Goal: Contribute content: Contribute content

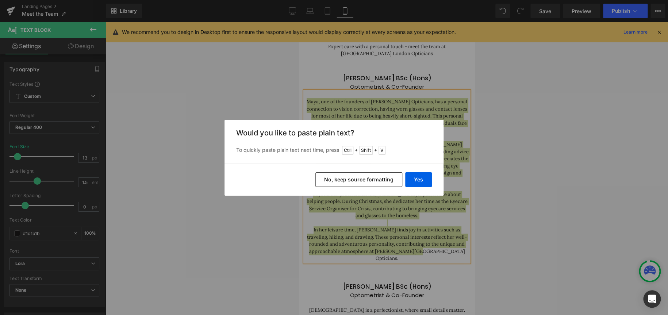
click at [380, 180] on button "No, keep source formatting" at bounding box center [359, 179] width 87 height 15
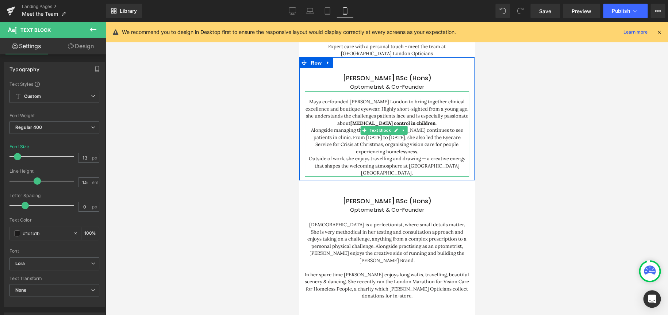
click at [435, 115] on p "Maya co-founded [PERSON_NAME] London to bring together clinical excellence and …" at bounding box center [387, 112] width 164 height 28
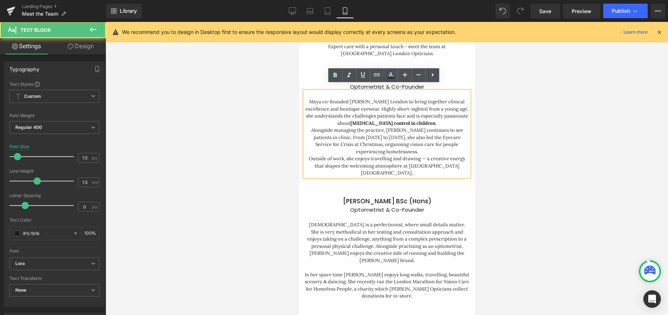
click at [393, 132] on p "Alongside managing the practice, [PERSON_NAME] continues to see patients in cli…" at bounding box center [387, 141] width 164 height 28
drag, startPoint x: 318, startPoint y: 130, endPoint x: 308, endPoint y: 125, distance: 11.5
click at [308, 127] on p "Alongside managing the practice, [PERSON_NAME] continues to see patients in cli…" at bounding box center [387, 141] width 164 height 28
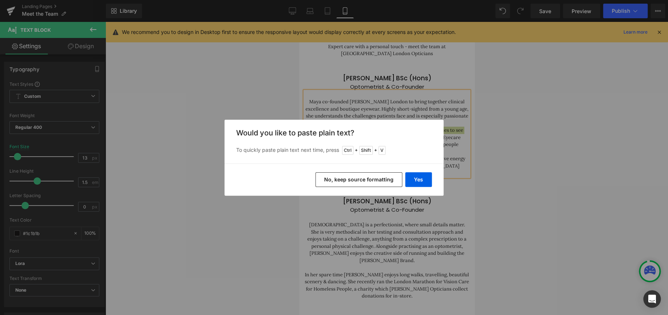
click at [378, 178] on button "No, keep source formatting" at bounding box center [359, 179] width 87 height 15
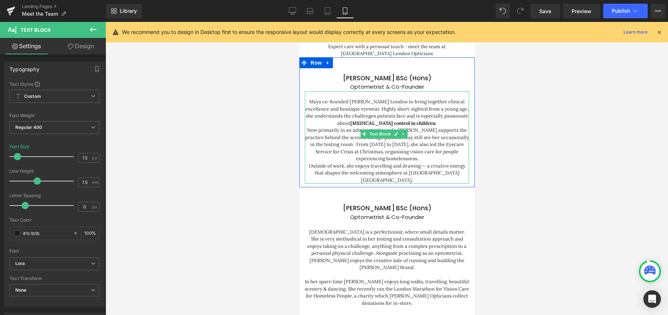
drag, startPoint x: 341, startPoint y: 138, endPoint x: 362, endPoint y: 138, distance: 20.8
click at [341, 138] on p "Now primarily in an administrative role, [PERSON_NAME] supports the practice be…" at bounding box center [387, 145] width 164 height 36
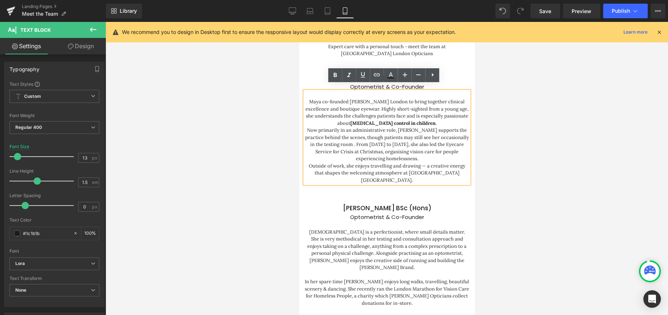
click at [416, 152] on p "Now primarily in an administrative role, [PERSON_NAME] supports the practice be…" at bounding box center [387, 145] width 164 height 36
click at [423, 163] on p "Outside of work, she enjoys travelling and drawing — a creative energy that sha…" at bounding box center [387, 174] width 164 height 22
click at [455, 167] on p "Outside of work, she enjoys travelling and drawing, a creative energy that shap…" at bounding box center [387, 174] width 164 height 22
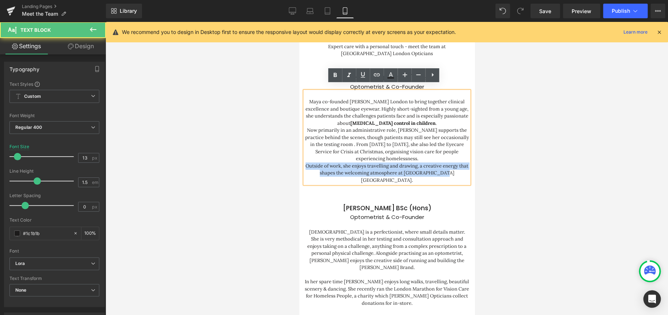
drag, startPoint x: 453, startPoint y: 169, endPoint x: 308, endPoint y: 159, distance: 145.3
click at [308, 163] on p "Outside of work, she enjoys travelling and drawing, a creative energy that shap…" at bounding box center [387, 174] width 164 height 22
copy p "Outside of work, she enjoys travelling and drawing, a creative energy that shap…"
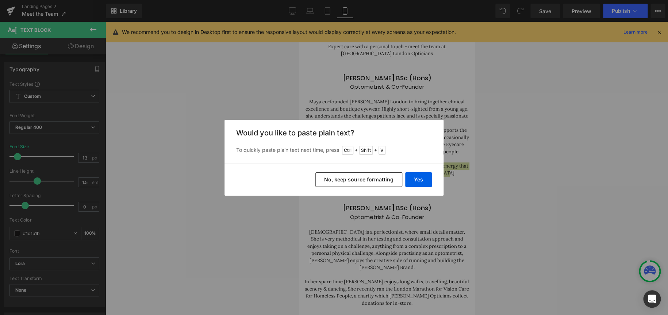
click at [365, 175] on button "No, keep source formatting" at bounding box center [359, 179] width 87 height 15
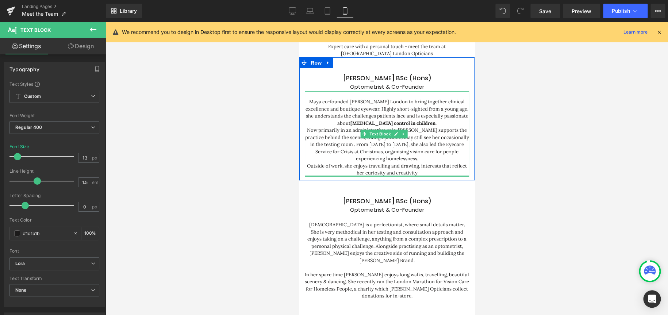
click at [439, 166] on p "Outside of work, she enjoys travelling and drawing, interests that reflect her …" at bounding box center [387, 170] width 164 height 14
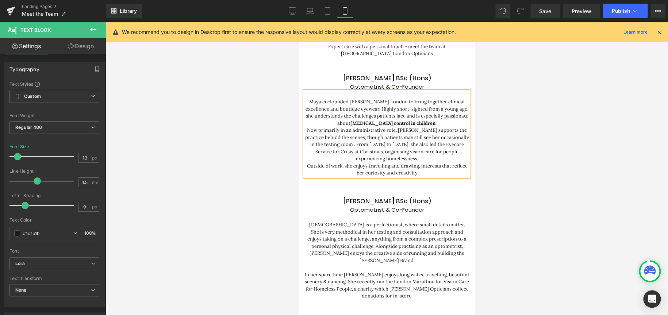
click at [527, 172] on div at bounding box center [387, 168] width 563 height 293
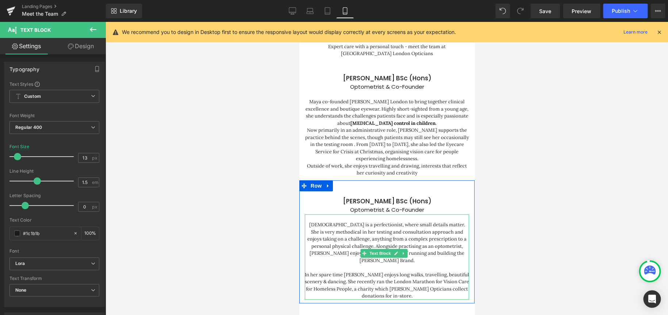
click at [381, 225] on p "[DEMOGRAPHIC_DATA] is a perfectionist, where small details matter. She is very …" at bounding box center [387, 242] width 164 height 43
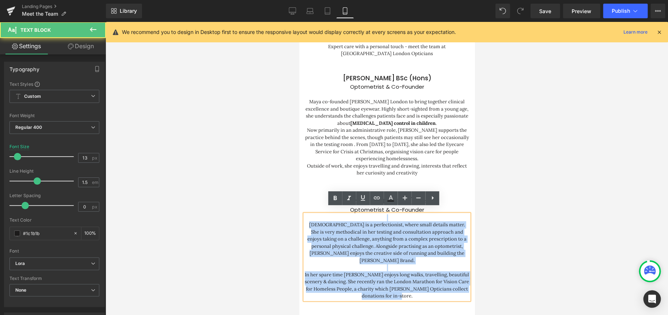
drag, startPoint x: 411, startPoint y: 283, endPoint x: 274, endPoint y: 205, distance: 157.0
copy div "[DEMOGRAPHIC_DATA] is a perfectionist, where small details matter. She is very …"
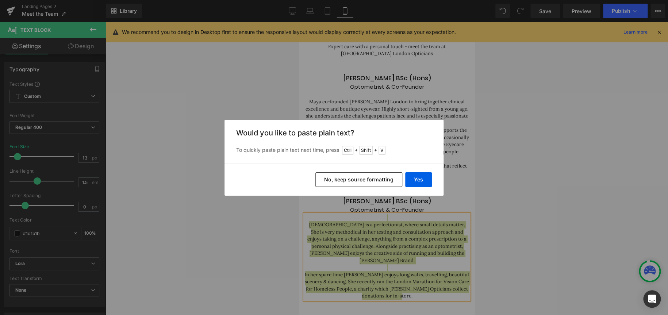
click at [374, 177] on button "No, keep source formatting" at bounding box center [359, 179] width 87 height 15
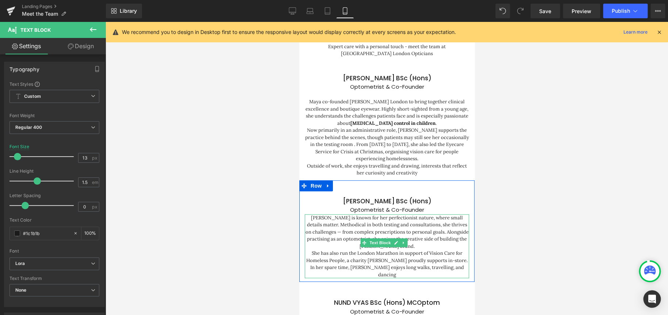
click at [314, 214] on p "[PERSON_NAME] is known for her perfectionist nature, where small details matter…" at bounding box center [387, 232] width 164 height 36
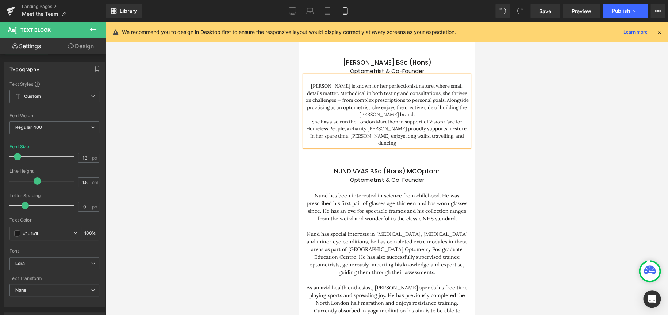
scroll to position [256, 0]
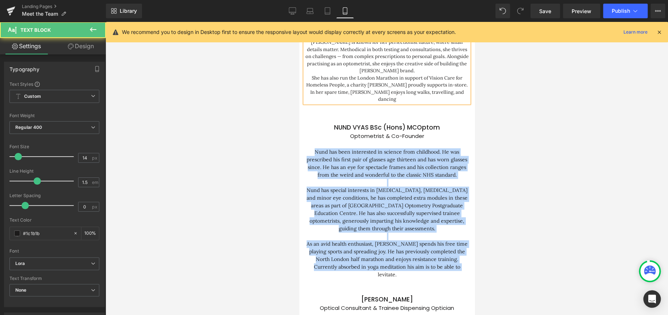
drag, startPoint x: 459, startPoint y: 253, endPoint x: 598, endPoint y: 159, distance: 167.5
copy div "Nund has been interested in science from childhood. He was prescribed his first…"
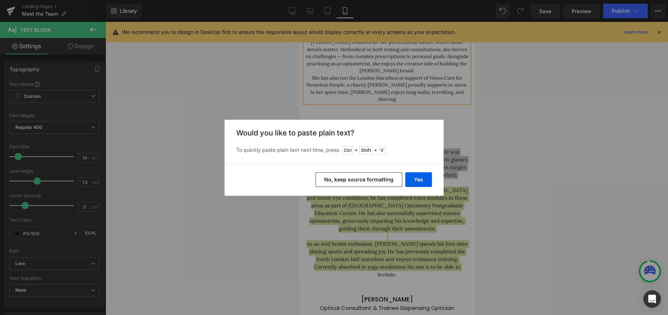
click at [373, 180] on button "No, keep source formatting" at bounding box center [359, 179] width 87 height 15
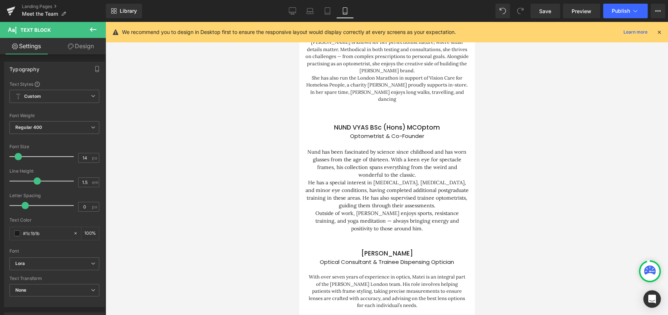
click at [519, 216] on div at bounding box center [387, 168] width 563 height 293
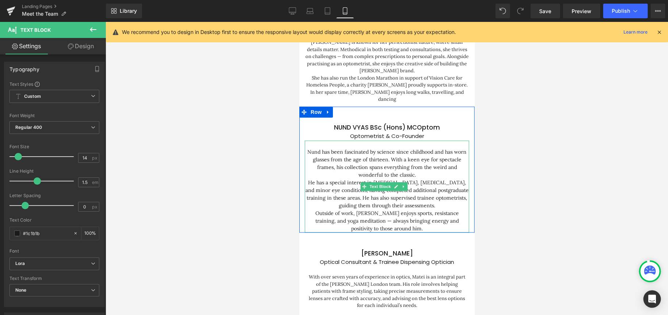
click at [332, 195] on p "He has a special interest in [MEDICAL_DATA], [MEDICAL_DATA], and minor eye cond…" at bounding box center [387, 194] width 164 height 31
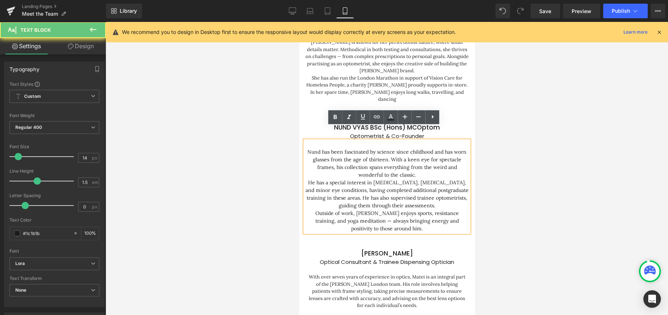
click at [431, 210] on p "Outside of work, [PERSON_NAME] enjoys sports, resistance training, and yoga med…" at bounding box center [387, 221] width 164 height 23
click at [432, 216] on p "Outside of work, [PERSON_NAME] enjoys sports, resistance training, and yoga med…" at bounding box center [387, 221] width 164 height 23
click at [444, 193] on p "He has a special interest in [MEDICAL_DATA], [MEDICAL_DATA], and minor eye cond…" at bounding box center [387, 194] width 164 height 31
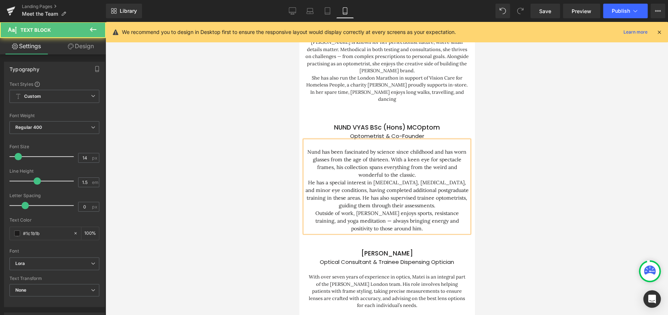
click at [569, 232] on div at bounding box center [387, 168] width 563 height 293
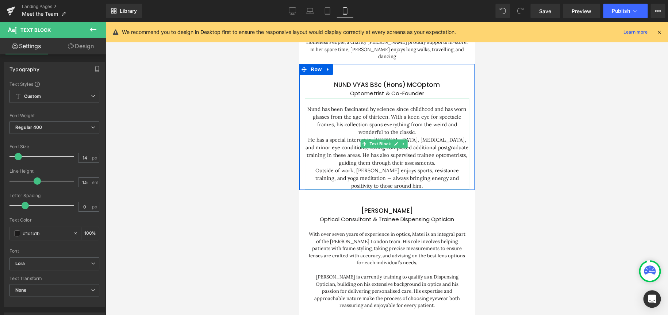
scroll to position [329, 0]
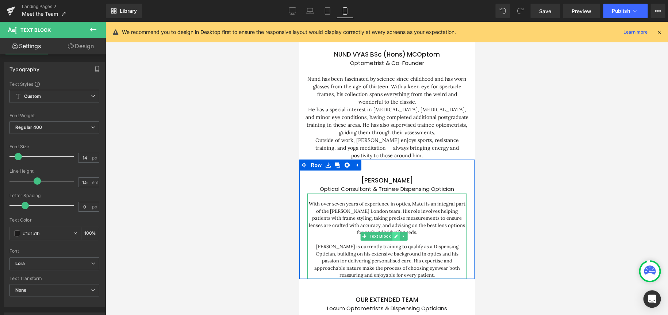
click at [392, 232] on link at bounding box center [396, 236] width 8 height 9
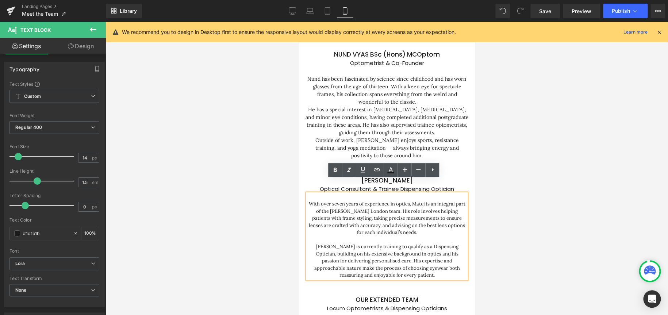
click at [441, 221] on div "With over seven years of experience in optics, Matei is an integral part of the…" at bounding box center [386, 236] width 159 height 85
click at [601, 214] on div at bounding box center [387, 168] width 563 height 293
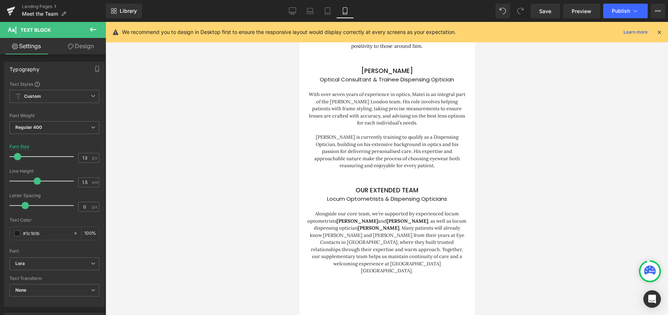
scroll to position [402, 0]
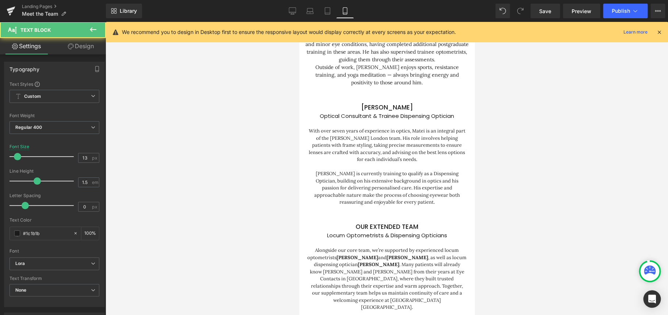
click at [314, 170] on div "[PERSON_NAME] is currently training to qualify as a Dispensing Optician, buildi…" at bounding box center [386, 188] width 159 height 36
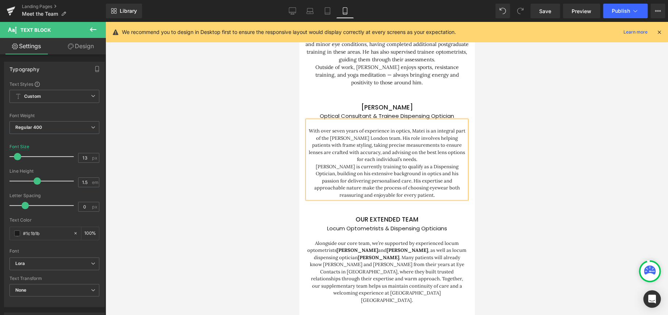
click at [491, 142] on div at bounding box center [387, 168] width 563 height 293
click at [566, 155] on div at bounding box center [387, 168] width 563 height 293
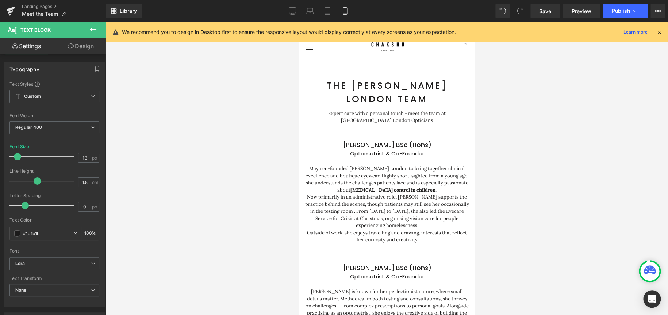
scroll to position [0, 0]
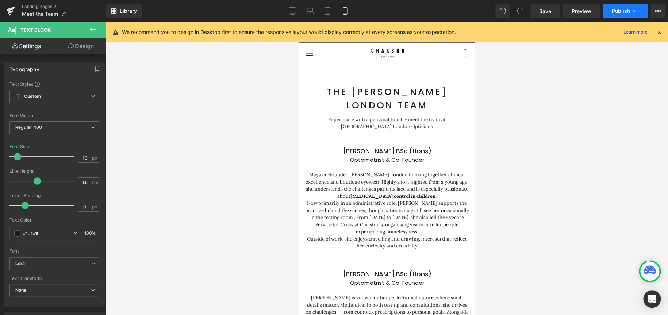
click at [617, 14] on button "Publish" at bounding box center [625, 11] width 45 height 15
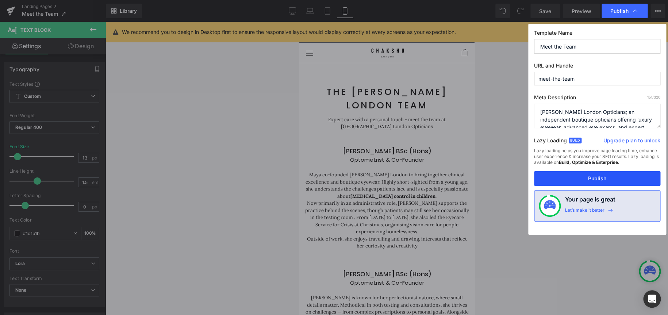
click at [576, 177] on button "Publish" at bounding box center [597, 178] width 126 height 15
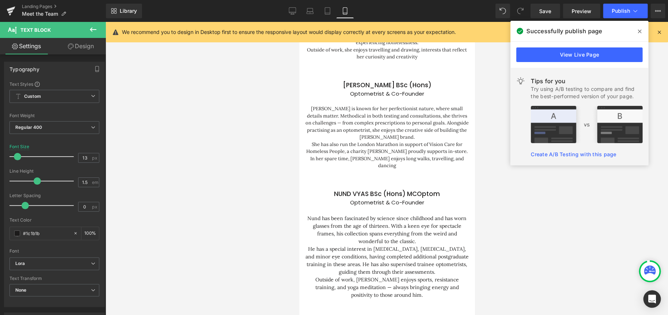
scroll to position [219, 0]
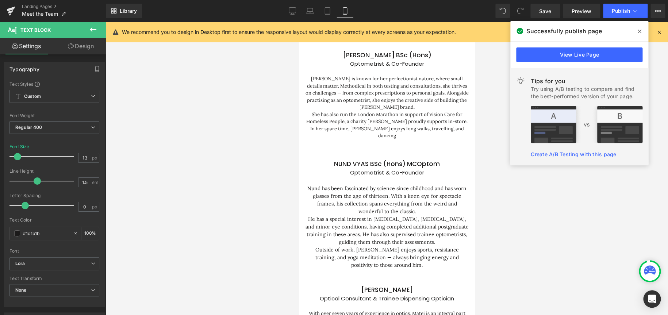
click at [405, 198] on p "Nund has been fascinated by science since childhood and has worn glasses from t…" at bounding box center [387, 200] width 164 height 31
click at [365, 102] on p "[PERSON_NAME] is known for her perfectionist nature, where small details matter…" at bounding box center [387, 89] width 164 height 43
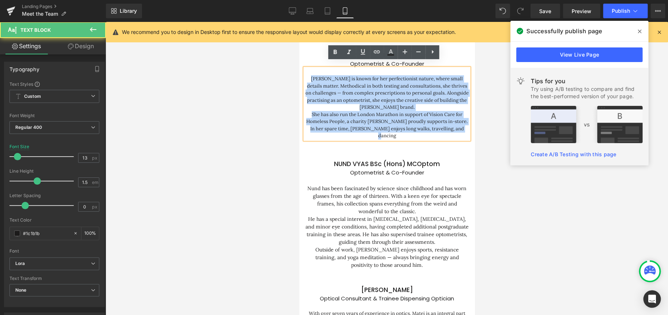
drag, startPoint x: 458, startPoint y: 123, endPoint x: 306, endPoint y: 77, distance: 158.8
click at [307, 76] on div "[PERSON_NAME] is known for her perfectionist nature, where small details matter…" at bounding box center [387, 103] width 164 height 71
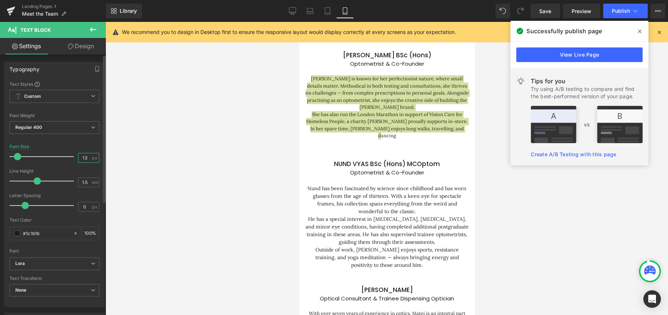
click at [84, 158] on input "13" at bounding box center [85, 157] width 13 height 9
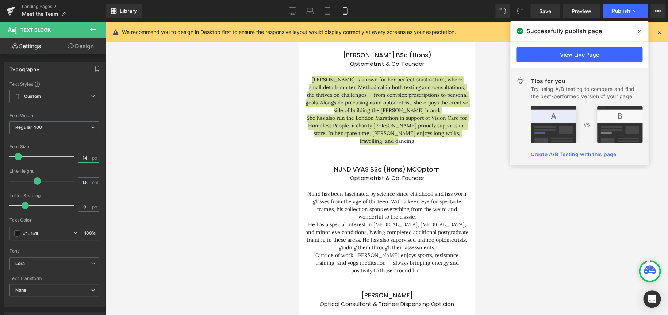
type input "14"
click at [217, 194] on div at bounding box center [387, 168] width 563 height 293
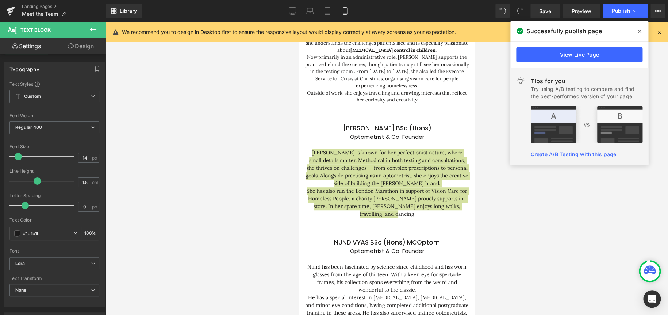
scroll to position [37, 0]
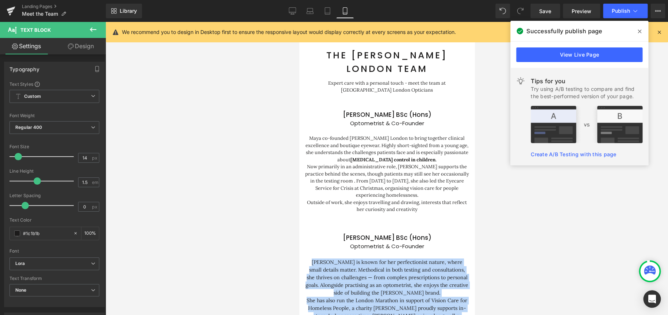
click at [381, 184] on p "Now primarily in an administrative role, [PERSON_NAME] supports the practice be…" at bounding box center [387, 181] width 164 height 36
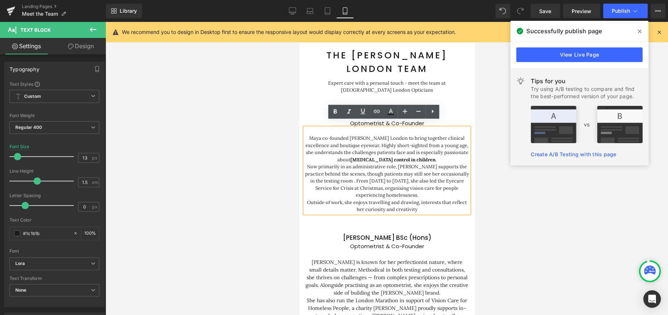
drag, startPoint x: 420, startPoint y: 199, endPoint x: 302, endPoint y: 129, distance: 137.6
click at [302, 129] on div "[PERSON_NAME] BSc (Hons) Heading Optometrist & Co-Founder Heading Maya co-found…" at bounding box center [386, 161] width 175 height 103
click at [405, 157] on strong "[MEDICAL_DATA] control in children" at bounding box center [392, 160] width 85 height 6
click at [441, 199] on p "Outside of work, she enjoys travelling and drawing, interests that reflect her …" at bounding box center [387, 206] width 164 height 14
click at [437, 204] on p "Outside of work, she enjoys travelling and drawing, interests that reflect her …" at bounding box center [387, 206] width 164 height 14
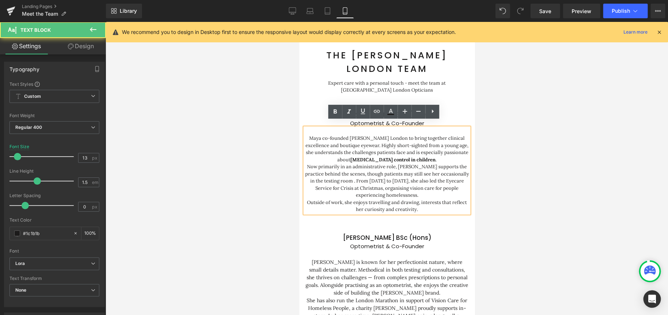
drag, startPoint x: 443, startPoint y: 204, endPoint x: 266, endPoint y: 125, distance: 193.7
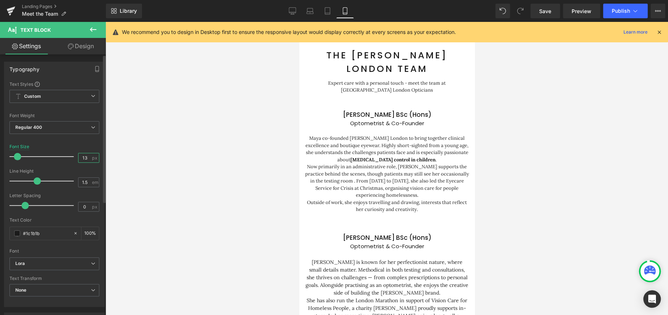
click at [88, 156] on input "13" at bounding box center [85, 157] width 13 height 9
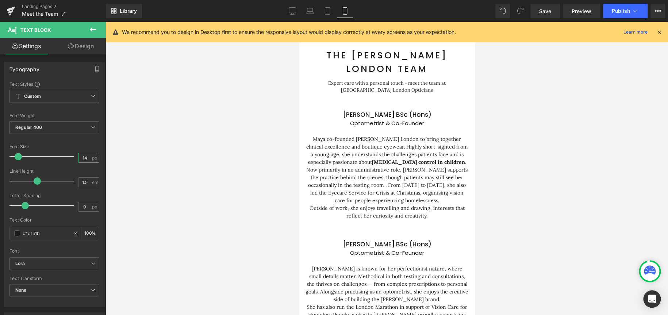
type input "14"
click at [260, 215] on div at bounding box center [387, 168] width 563 height 293
click at [491, 187] on div at bounding box center [387, 168] width 563 height 293
click at [581, 188] on div at bounding box center [387, 168] width 563 height 293
click at [454, 224] on div "[PERSON_NAME] BSc (Hons) Heading Optometrist & Co-Founder Heading [PERSON_NAME]…" at bounding box center [386, 281] width 175 height 114
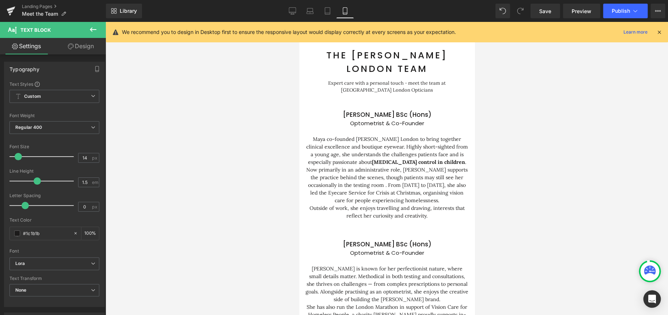
click at [419, 194] on p "Now primarily in an administrative role, [PERSON_NAME] supports the practice be…" at bounding box center [387, 185] width 164 height 38
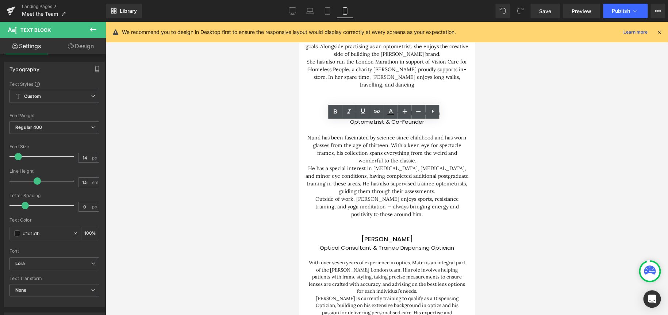
scroll to position [329, 0]
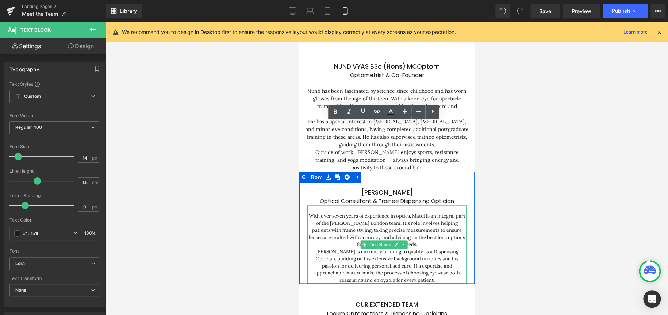
drag, startPoint x: 408, startPoint y: 274, endPoint x: 327, endPoint y: 221, distance: 96.8
click at [327, 221] on div "With over seven years of experience in optics, Matei is an integral part of the…" at bounding box center [386, 245] width 159 height 79
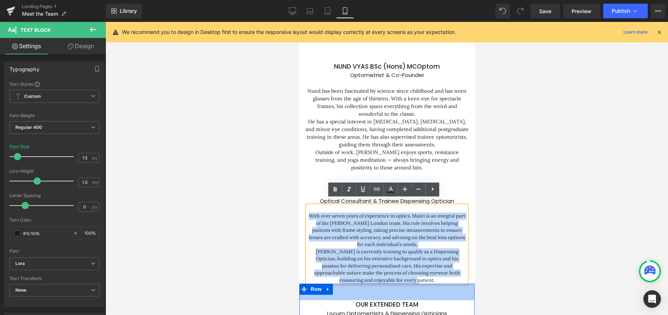
drag, startPoint x: 311, startPoint y: 211, endPoint x: 409, endPoint y: 279, distance: 120.2
click at [409, 279] on div "Text Block The [PERSON_NAME] London Team Heading Row 55px Expert care with a pe…" at bounding box center [386, 140] width 175 height 812
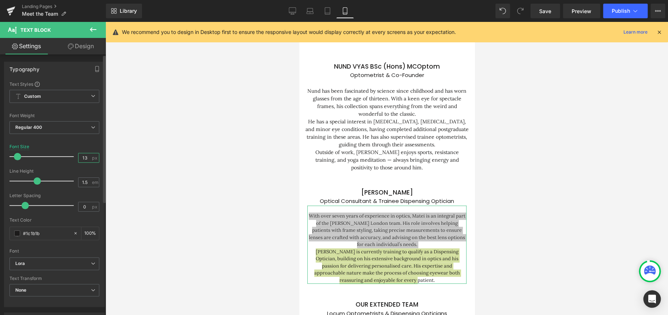
click at [86, 158] on input "13" at bounding box center [85, 157] width 13 height 9
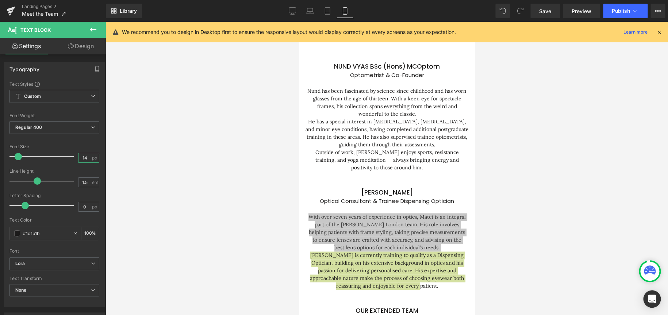
type input "14"
click at [170, 233] on div at bounding box center [387, 168] width 563 height 293
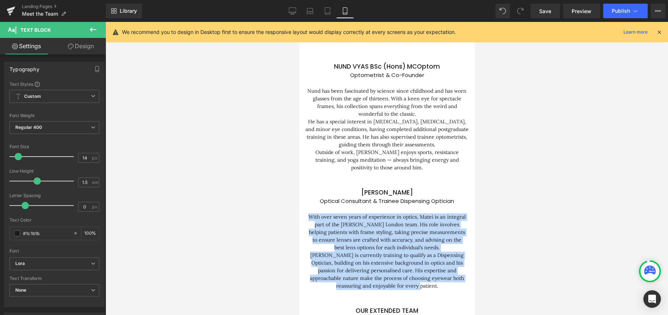
click at [423, 150] on p "Outside of work, [PERSON_NAME] enjoys sports, resistance training, and yoga med…" at bounding box center [387, 160] width 164 height 23
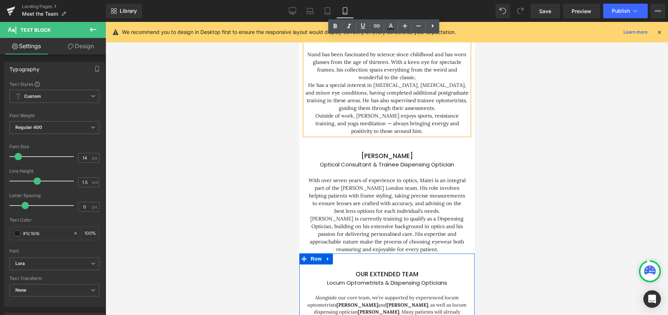
scroll to position [438, 0]
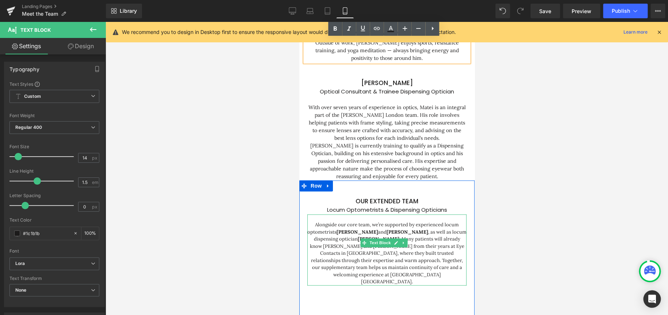
drag, startPoint x: 440, startPoint y: 262, endPoint x: 332, endPoint y: 220, distance: 116.1
click at [356, 242] on div "Alongside our core team, we’re supported by experienced locum optometrists [PER…" at bounding box center [386, 249] width 159 height 71
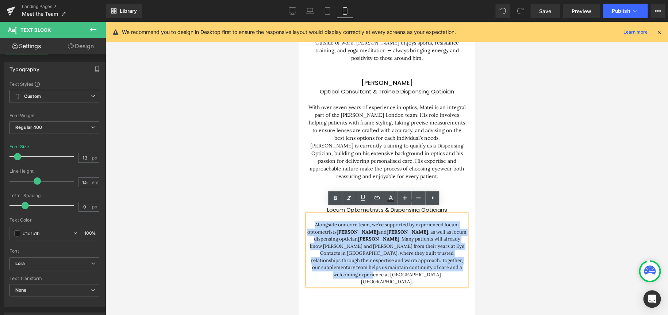
drag, startPoint x: 313, startPoint y: 219, endPoint x: 444, endPoint y: 263, distance: 137.9
click at [444, 263] on div "Alongside our core team, we’re supported by experienced locum optometrists [PER…" at bounding box center [386, 249] width 159 height 71
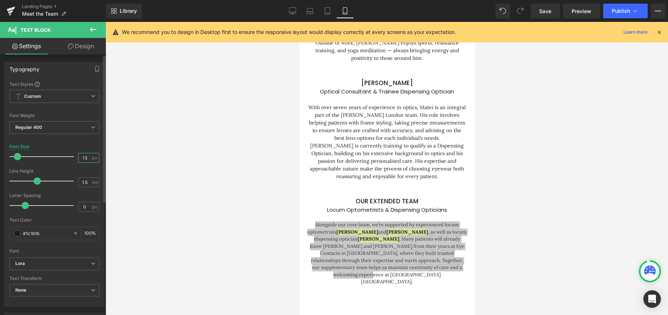
click at [86, 158] on input "13" at bounding box center [85, 157] width 13 height 9
type input "14"
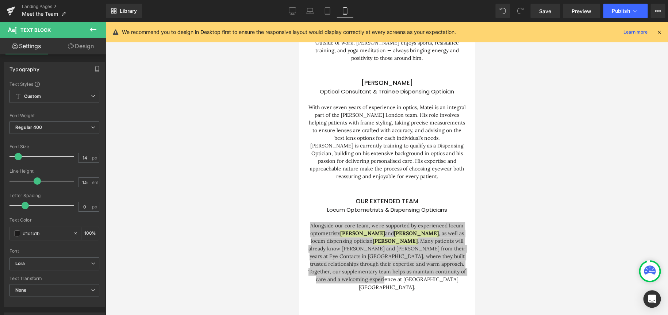
click at [231, 212] on div at bounding box center [387, 168] width 563 height 293
click at [575, 215] on div at bounding box center [387, 168] width 563 height 293
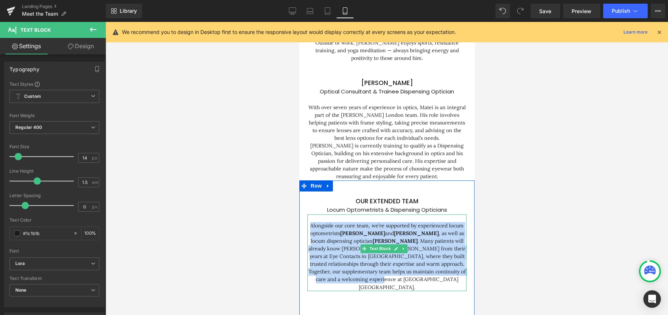
click at [437, 267] on div "Alongside our core team, we’re supported by experienced locum optometrists [PER…" at bounding box center [386, 252] width 159 height 77
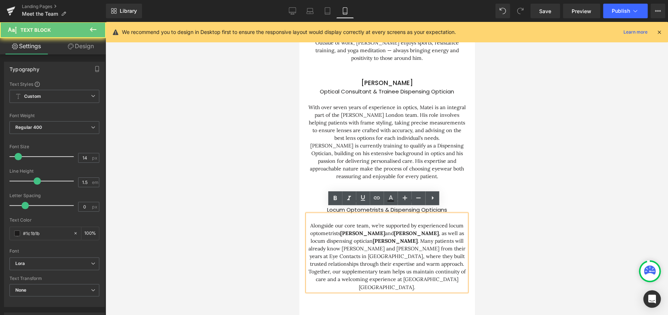
click at [422, 271] on div "Alongside our core team, we’re supported by experienced locum optometrists [PER…" at bounding box center [386, 252] width 159 height 77
click at [394, 230] on strong "[PERSON_NAME]" at bounding box center [416, 233] width 45 height 7
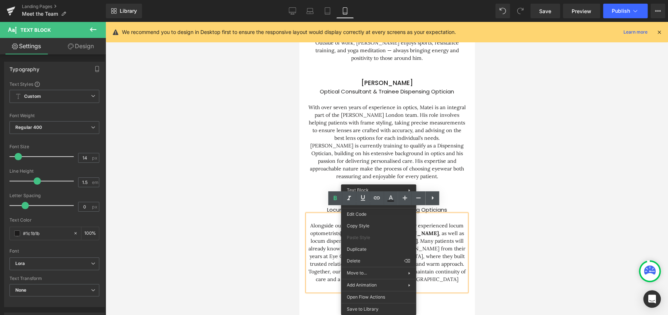
click at [600, 230] on div at bounding box center [387, 168] width 563 height 293
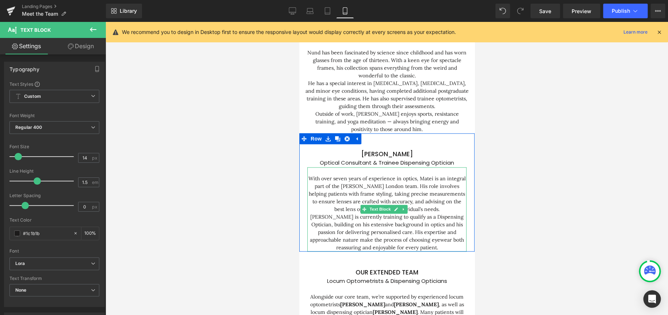
scroll to position [365, 0]
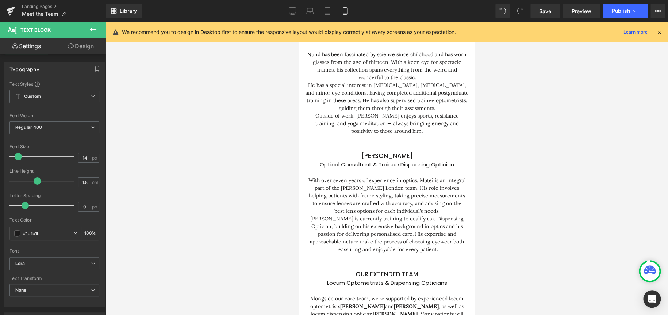
click at [602, 187] on div at bounding box center [387, 168] width 563 height 293
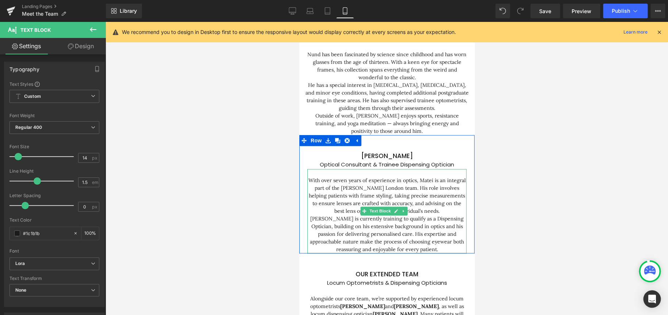
click at [310, 215] on div "[PERSON_NAME] is currently training to qualify as a Dispensing Optician, buildi…" at bounding box center [386, 234] width 159 height 38
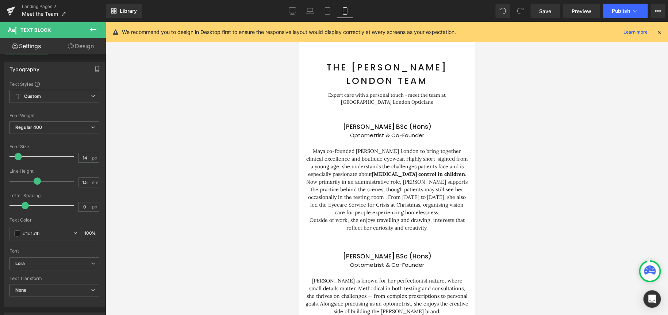
scroll to position [0, 0]
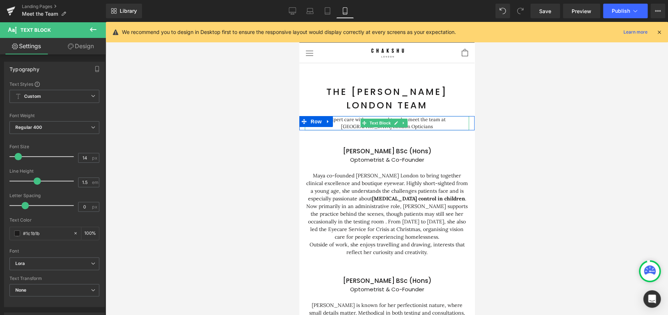
click at [442, 122] on p "Expert care with a personal touch - meet the team at [GEOGRAPHIC_DATA] London O…" at bounding box center [387, 123] width 164 height 14
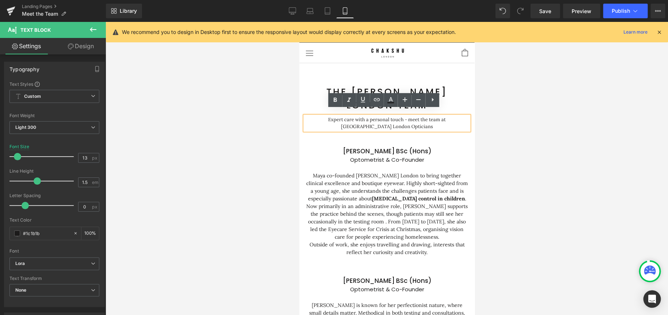
drag, startPoint x: 440, startPoint y: 118, endPoint x: 299, endPoint y: 112, distance: 140.4
click at [305, 116] on div "Expert care with a personal touch - meet the team at [GEOGRAPHIC_DATA] London O…" at bounding box center [387, 123] width 164 height 14
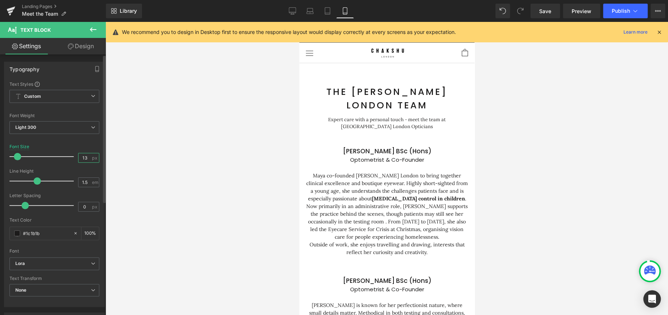
click at [84, 157] on input "13" at bounding box center [85, 157] width 13 height 9
click at [80, 159] on input "13" at bounding box center [85, 157] width 13 height 9
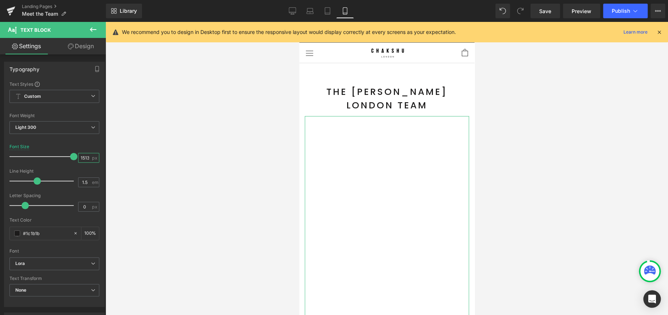
scroll to position [0, 0]
drag, startPoint x: 83, startPoint y: 158, endPoint x: 129, endPoint y: 159, distance: 45.7
click at [129, 159] on div "Heading You are previewing how the Live Preset 0 will restyle your page. You ca…" at bounding box center [334, 164] width 668 height 328
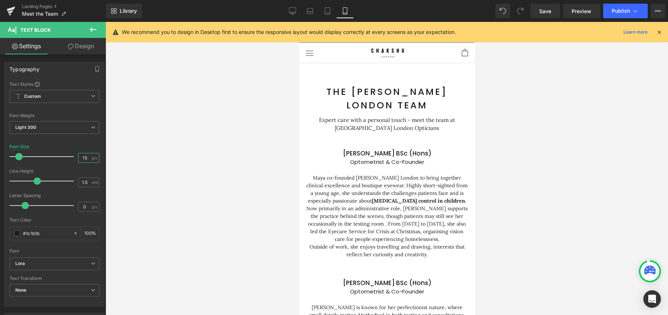
type input "15"
click at [578, 145] on div at bounding box center [387, 168] width 563 height 293
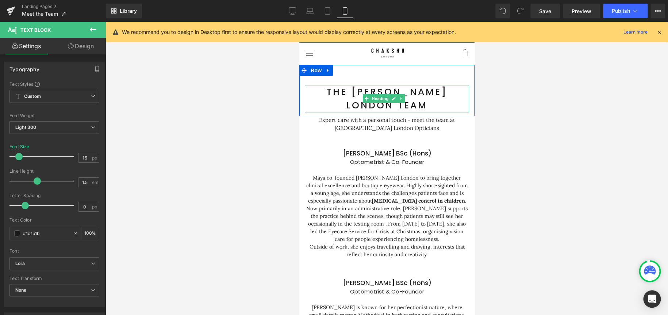
click at [444, 85] on h1 "The [PERSON_NAME] London Team" at bounding box center [387, 98] width 164 height 27
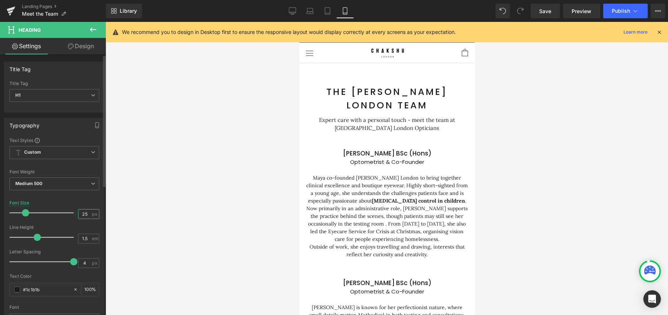
click at [87, 215] on input "25" at bounding box center [85, 214] width 13 height 9
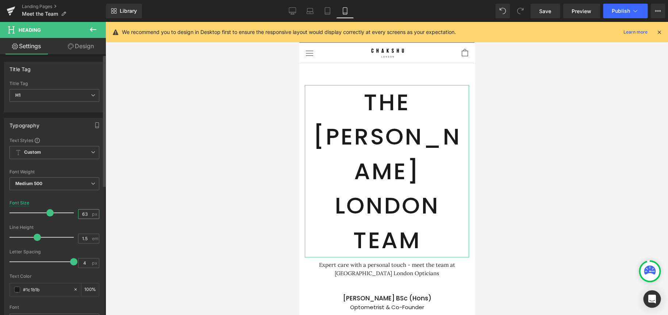
click at [84, 215] on input "63" at bounding box center [85, 214] width 13 height 9
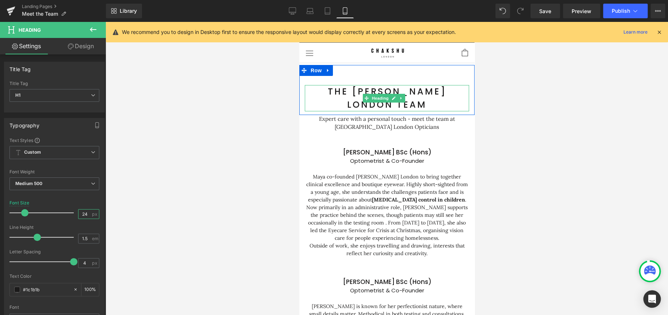
type input "24"
click at [225, 159] on div at bounding box center [387, 168] width 563 height 293
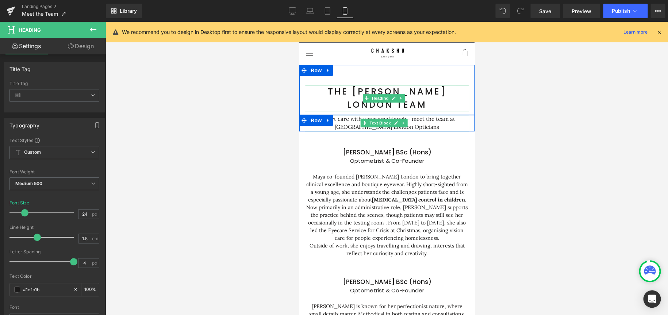
click at [438, 115] on p "Expert care with a personal touch - meet the team at [GEOGRAPHIC_DATA] London O…" at bounding box center [387, 123] width 164 height 16
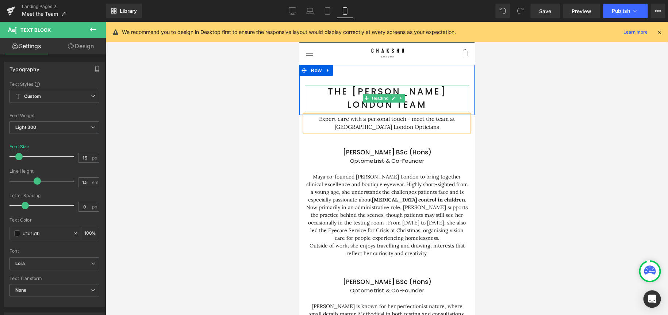
click at [610, 107] on div at bounding box center [387, 168] width 563 height 293
click at [440, 85] on h1 "The [PERSON_NAME] London Team" at bounding box center [387, 98] width 164 height 26
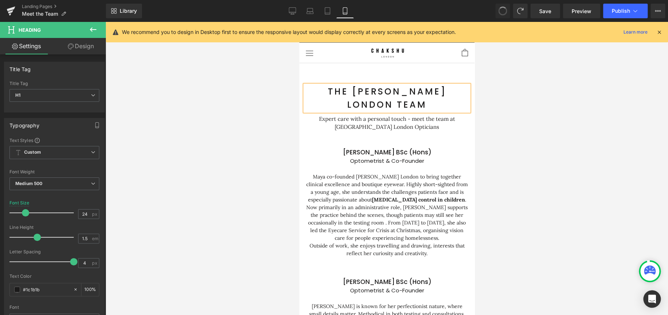
type input "25"
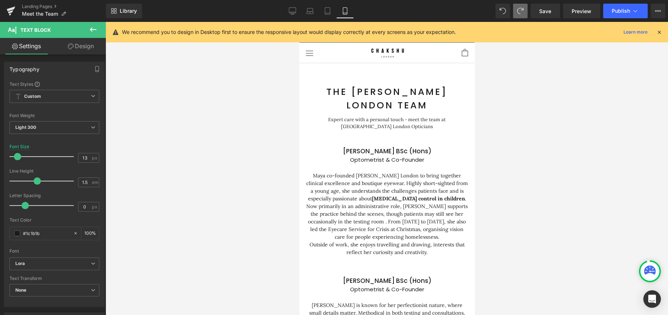
type input "15"
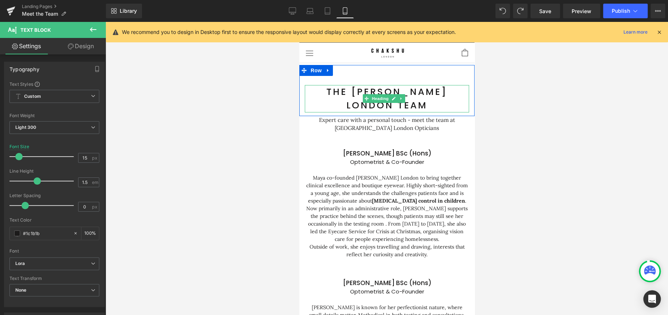
drag, startPoint x: 425, startPoint y: 94, endPoint x: 431, endPoint y: 100, distance: 7.8
click at [425, 94] on h1 "The [PERSON_NAME] London Team" at bounding box center [387, 98] width 164 height 27
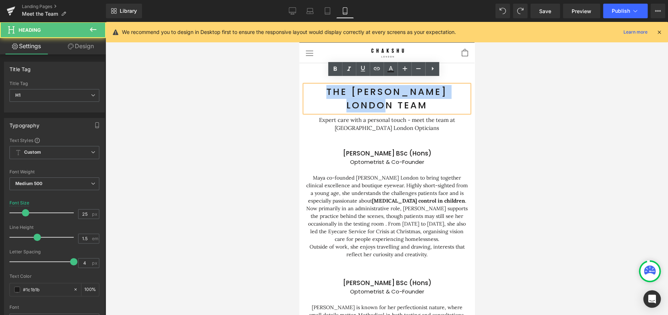
drag, startPoint x: 418, startPoint y: 100, endPoint x: 314, endPoint y: 81, distance: 105.3
click at [314, 85] on h1 "The [PERSON_NAME] London Team" at bounding box center [387, 98] width 164 height 27
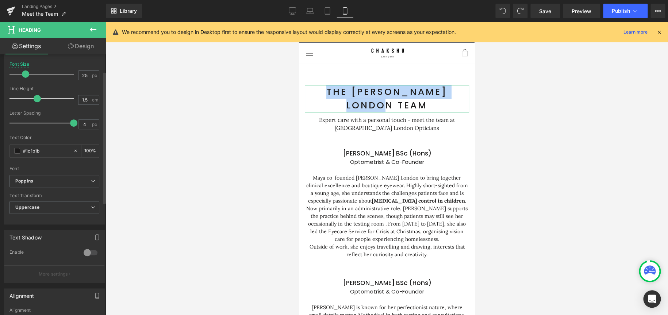
scroll to position [146, 0]
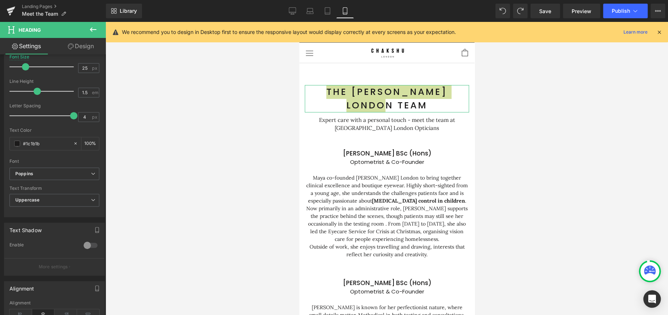
click at [79, 49] on link "Design" at bounding box center [80, 46] width 53 height 16
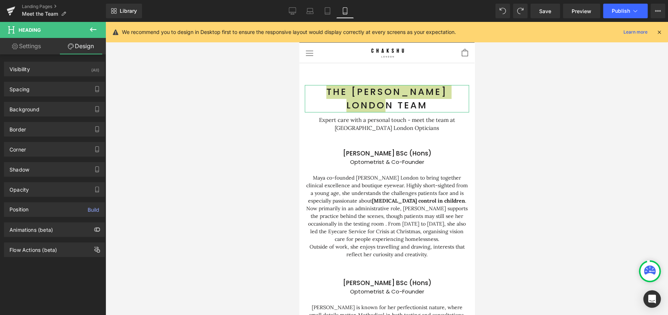
click at [30, 49] on link "Settings" at bounding box center [26, 46] width 53 height 16
type input "100"
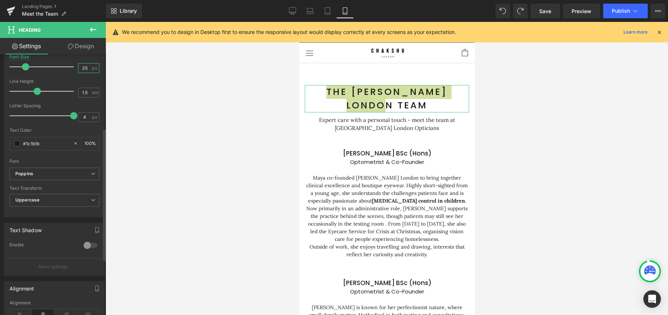
click at [83, 67] on input "25" at bounding box center [85, 68] width 13 height 9
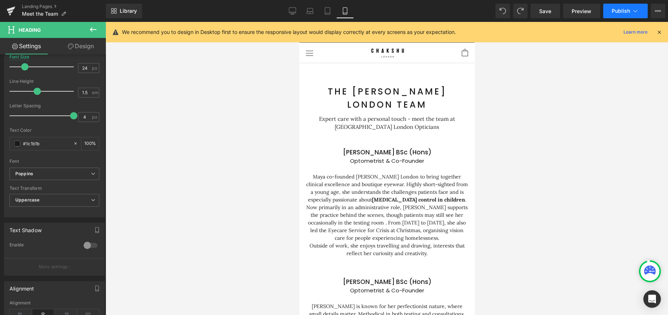
click at [621, 14] on span "Publish" at bounding box center [621, 11] width 18 height 6
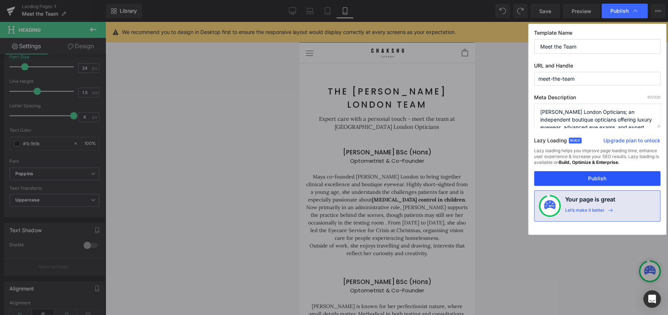
click at [587, 178] on button "Publish" at bounding box center [597, 178] width 126 height 15
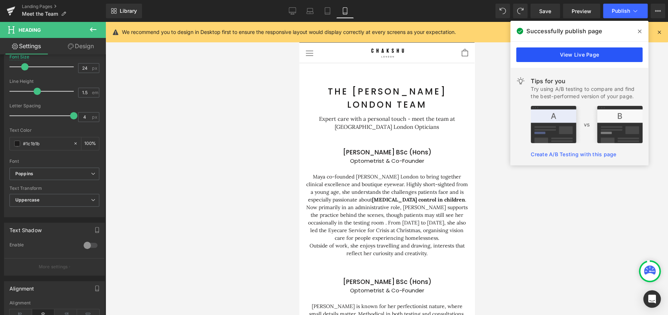
click at [582, 56] on link "View Live Page" at bounding box center [579, 54] width 126 height 15
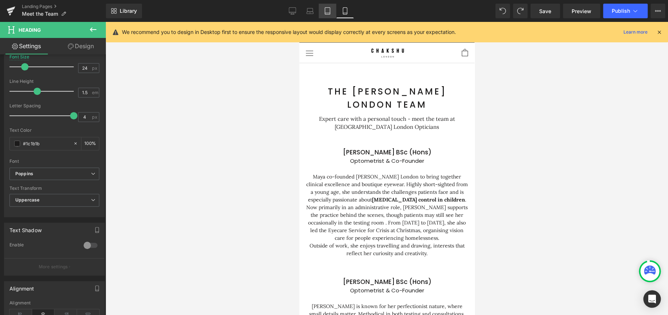
click at [326, 11] on icon at bounding box center [327, 10] width 7 height 7
type input "30"
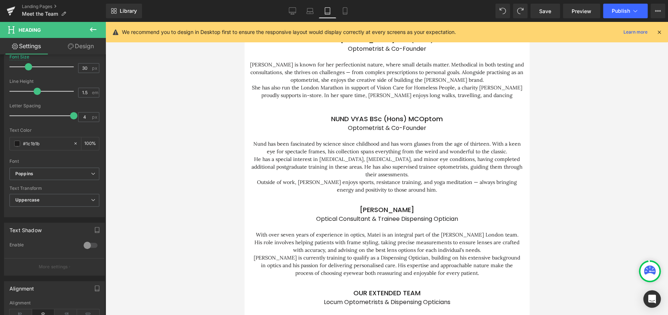
scroll to position [0, 0]
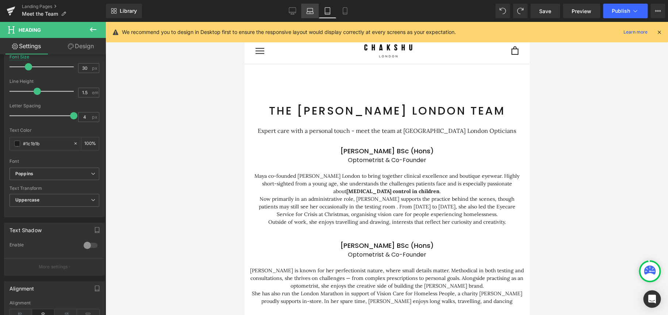
click at [312, 11] on icon at bounding box center [309, 10] width 7 height 7
type input "100"
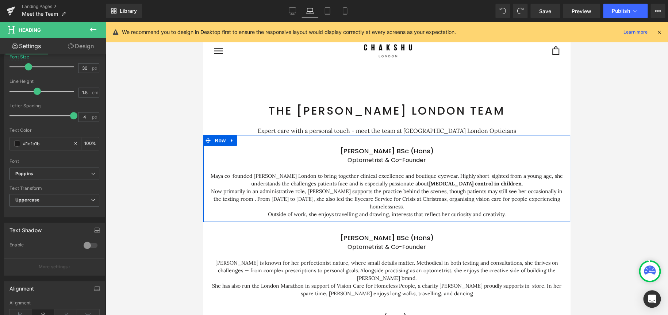
click at [203, 22] on div at bounding box center [203, 22] width 0 height 0
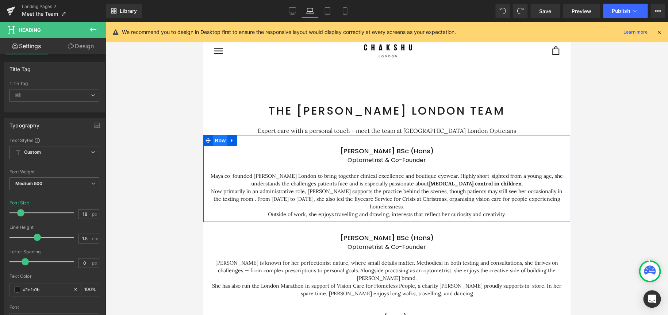
drag, startPoint x: 215, startPoint y: 142, endPoint x: 386, endPoint y: 146, distance: 170.6
click at [215, 142] on span "Row" at bounding box center [220, 140] width 15 height 11
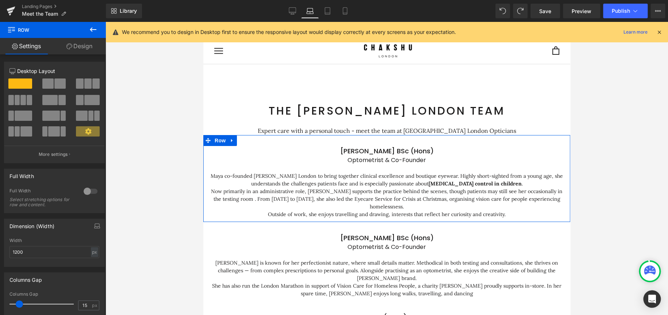
click at [81, 46] on link "Design" at bounding box center [79, 46] width 53 height 16
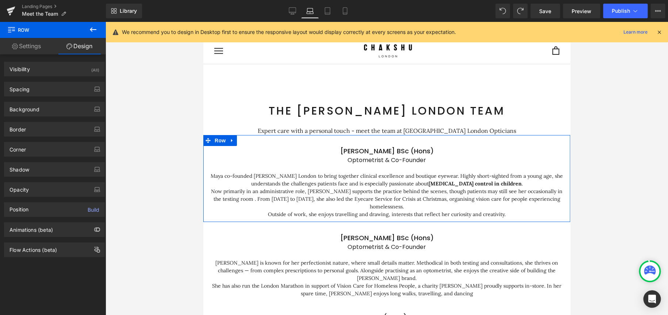
click at [30, 48] on link "Settings" at bounding box center [26, 46] width 53 height 16
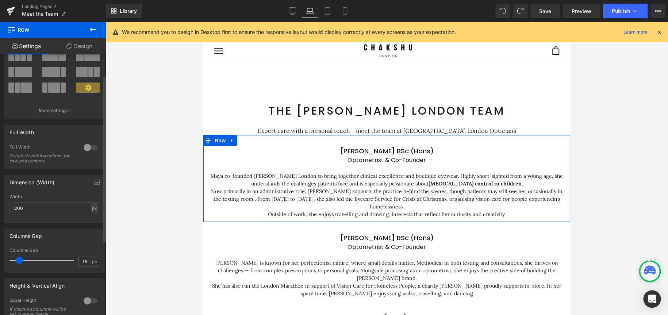
scroll to position [110, 0]
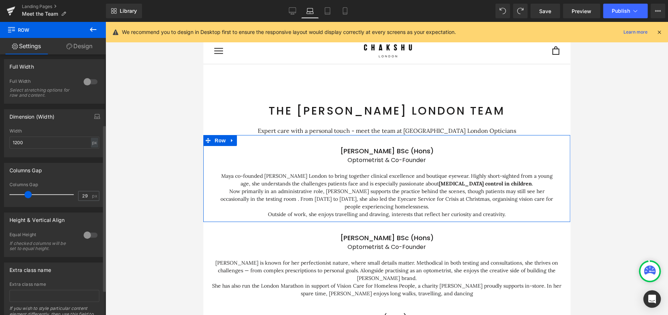
drag, startPoint x: 19, startPoint y: 194, endPoint x: 26, endPoint y: 200, distance: 8.8
click at [24, 200] on div at bounding box center [43, 194] width 61 height 15
click at [83, 195] on input "28" at bounding box center [85, 195] width 13 height 9
click at [83, 194] on input "28" at bounding box center [85, 195] width 13 height 9
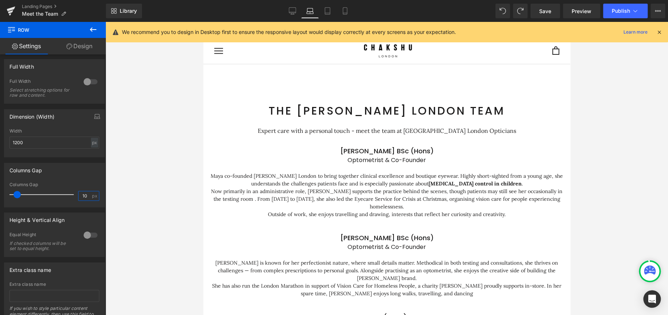
type input "10"
click at [171, 207] on div at bounding box center [387, 168] width 563 height 293
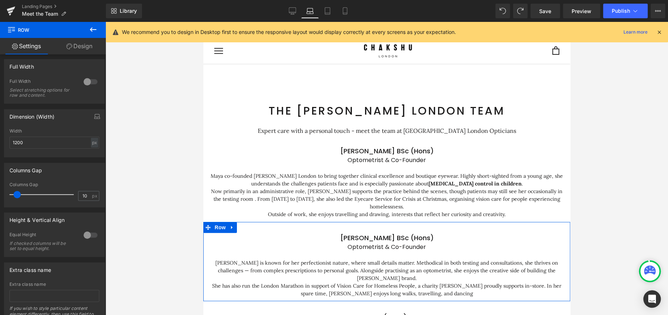
click at [278, 254] on p "[PERSON_NAME] is known for her perfectionist nature, where small details matter…" at bounding box center [387, 267] width 356 height 31
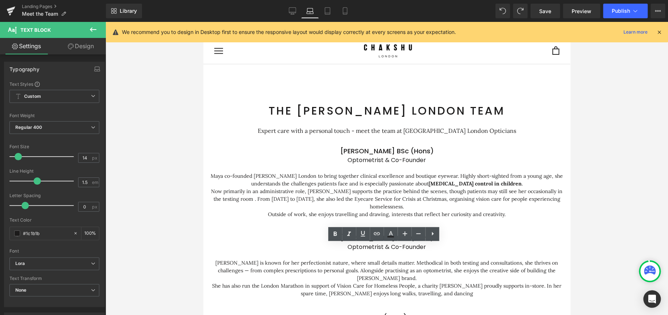
click at [642, 190] on div at bounding box center [387, 168] width 563 height 293
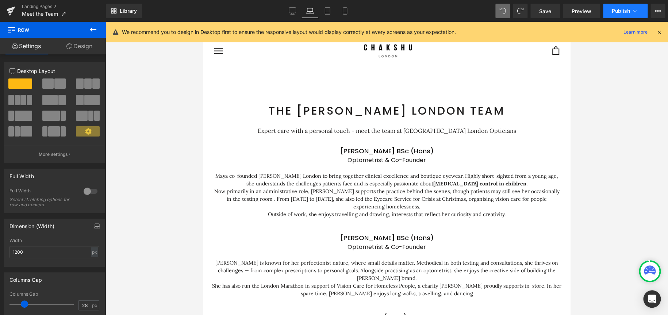
click at [617, 14] on span "Publish" at bounding box center [621, 11] width 18 height 6
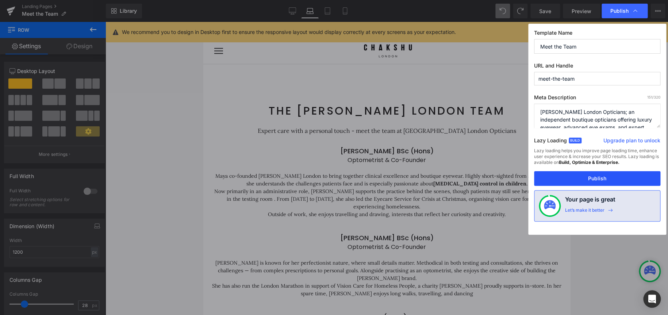
click at [593, 180] on button "Publish" at bounding box center [597, 178] width 126 height 15
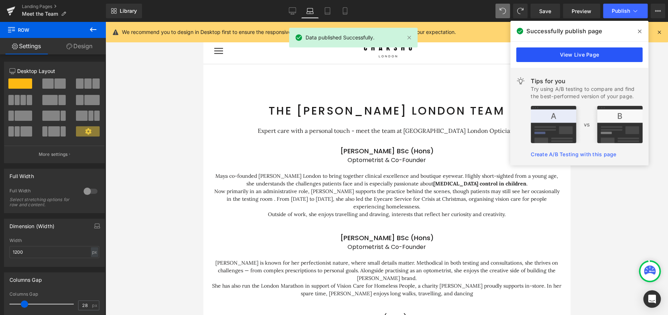
click at [588, 53] on link "View Live Page" at bounding box center [579, 54] width 126 height 15
